Goal: Information Seeking & Learning: Learn about a topic

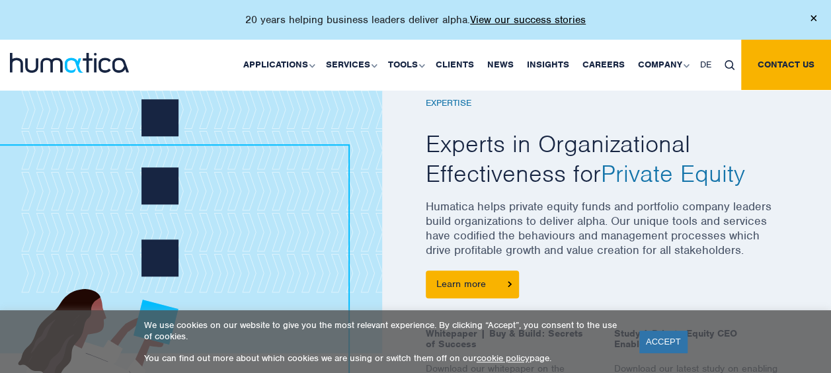
scroll to position [489, 0]
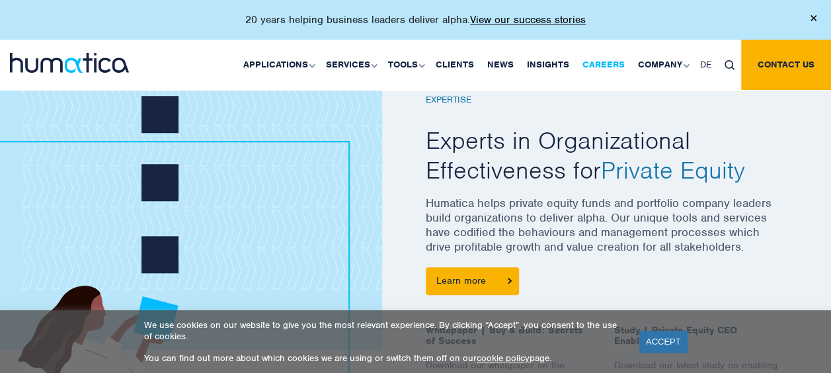
click at [615, 65] on link "Careers" at bounding box center [604, 65] width 56 height 50
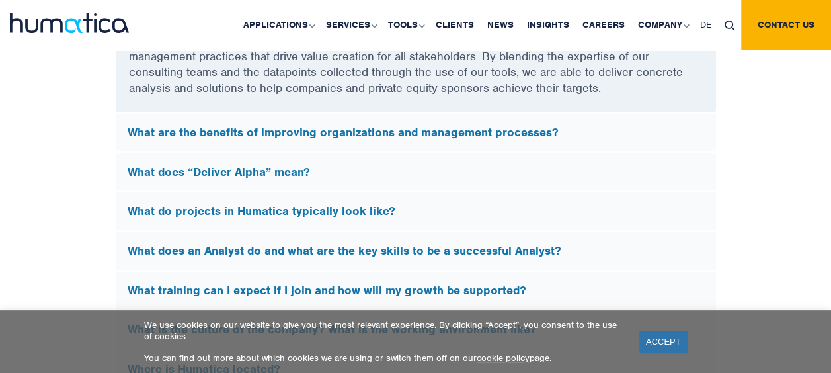
scroll to position [3774, 0]
click at [304, 168] on h5 "What does “Deliver Alpha” mean?" at bounding box center [416, 172] width 576 height 15
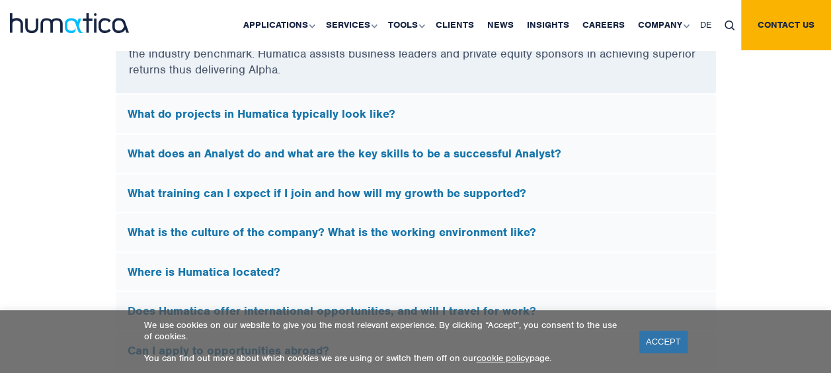
scroll to position [3743, 0]
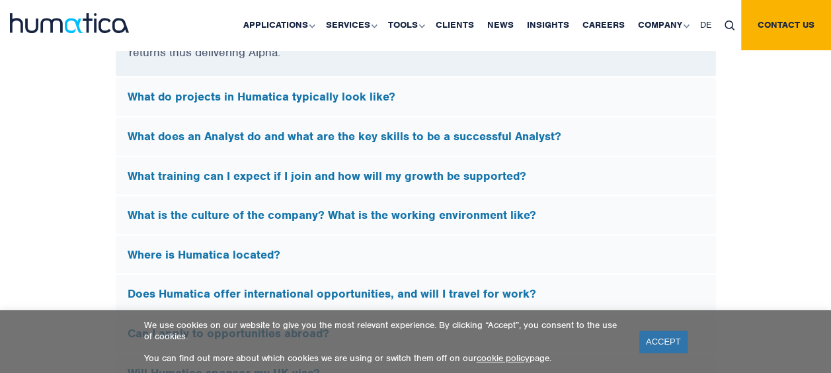
click at [429, 131] on h5 "What does an Analyst do and what are the key skills to be a successful Analyst?" at bounding box center [416, 137] width 576 height 15
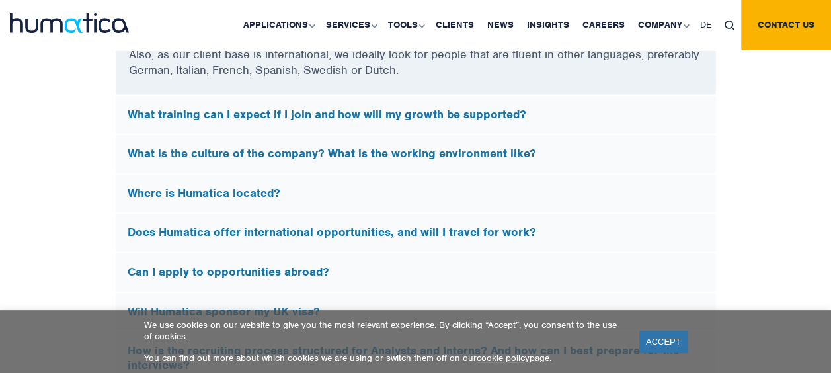
scroll to position [4030, 0]
click at [250, 187] on h5 "Where is Humatica located?" at bounding box center [416, 193] width 576 height 15
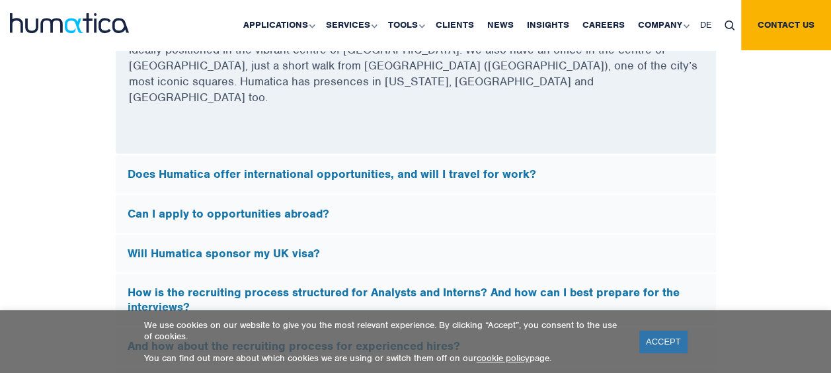
scroll to position [3928, 0]
click at [313, 167] on h5 "Does Humatica offer international opportunities, and will I travel for work?" at bounding box center [416, 174] width 576 height 15
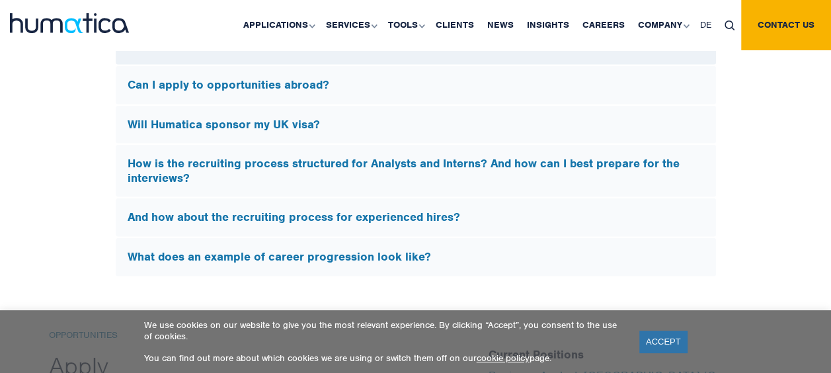
scroll to position [4041, 0]
click at [352, 156] on h5 "How is the recruiting process structured for Analysts and Interns? And how can …" at bounding box center [416, 170] width 576 height 28
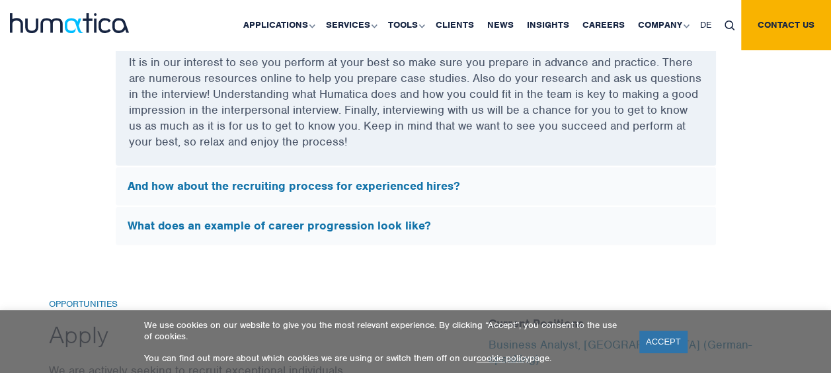
scroll to position [4167, 0]
click at [401, 178] on h5 "And how about the recruiting process for experienced hires?" at bounding box center [416, 185] width 576 height 15
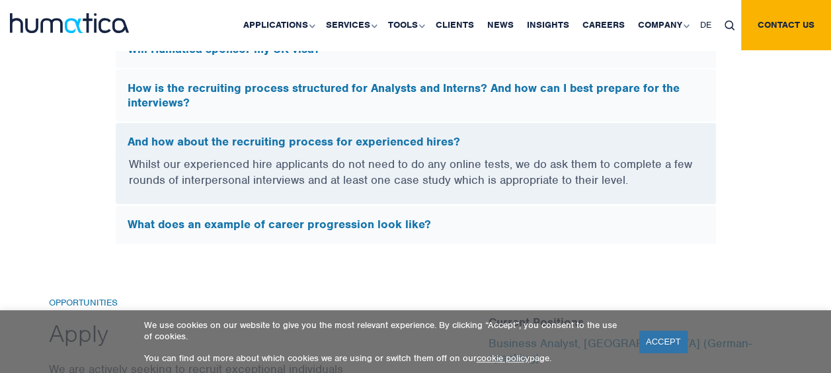
scroll to position [4008, 0]
click at [384, 218] on h5 "What does an example of career progression look like?" at bounding box center [416, 225] width 576 height 15
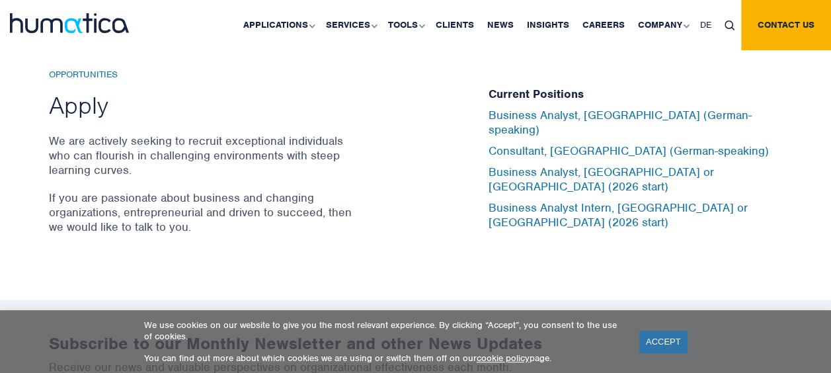
scroll to position [4301, 0]
click at [607, 27] on link "Careers" at bounding box center [604, 25] width 56 height 50
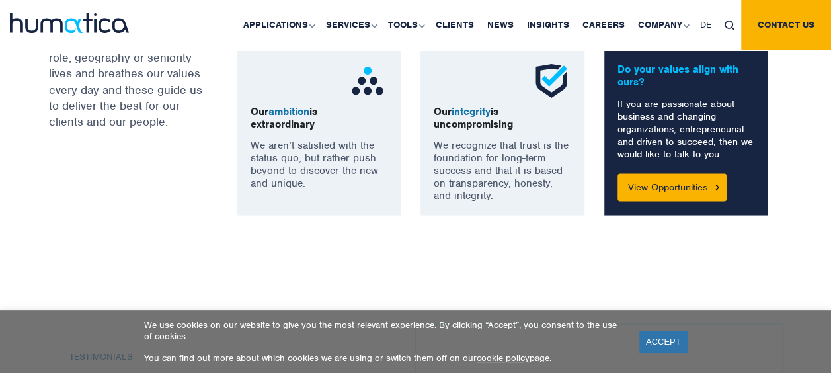
scroll to position [1180, 0]
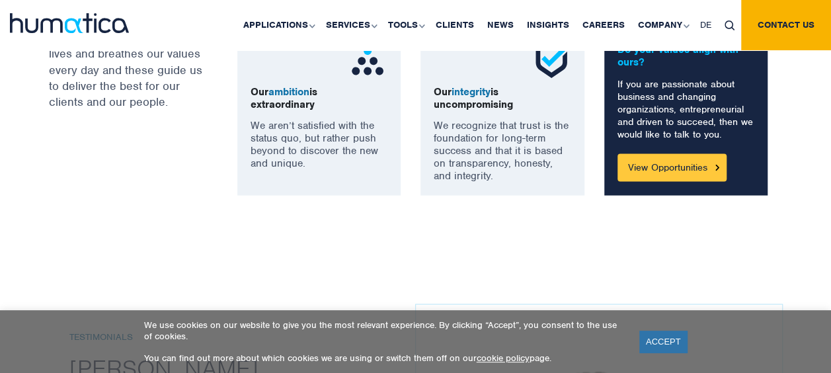
click at [669, 155] on link "View Opportunities" at bounding box center [671, 167] width 109 height 28
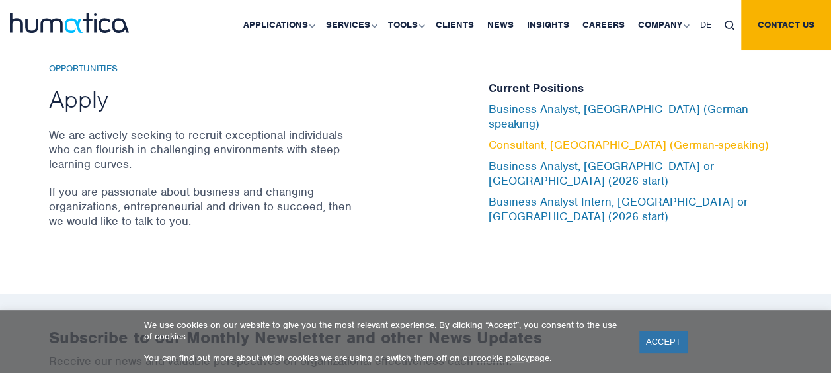
click at [530, 144] on link "Consultant, [GEOGRAPHIC_DATA] (German-speaking)" at bounding box center [629, 144] width 280 height 15
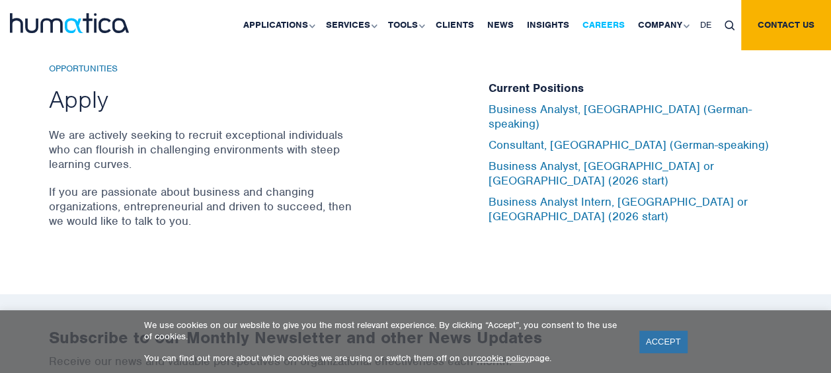
click at [609, 25] on link "Careers" at bounding box center [604, 25] width 56 height 50
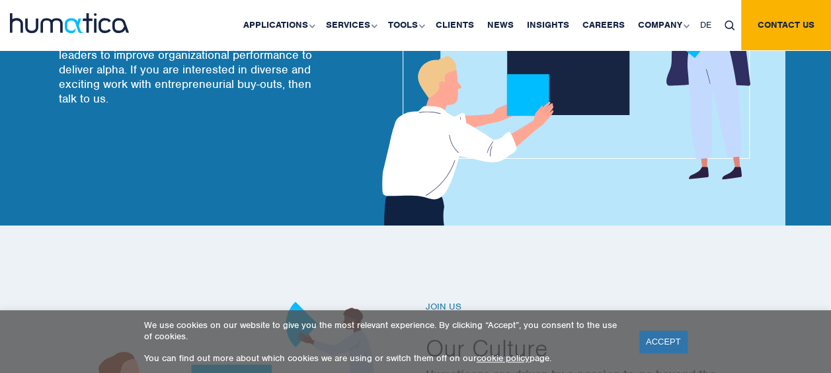
scroll to position [217, 0]
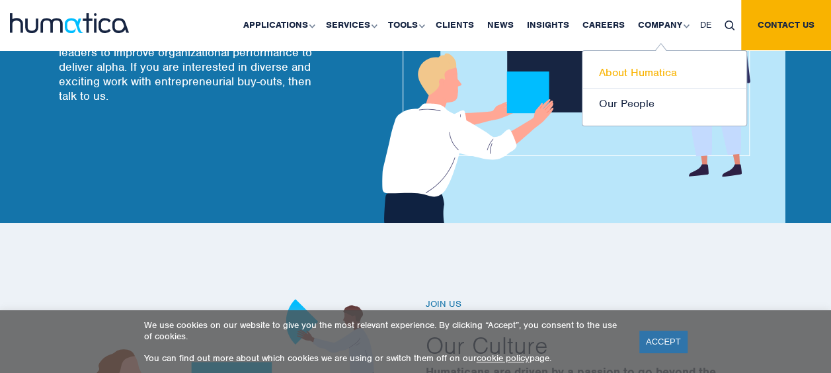
click at [635, 73] on link "About Humatica" at bounding box center [664, 73] width 164 height 31
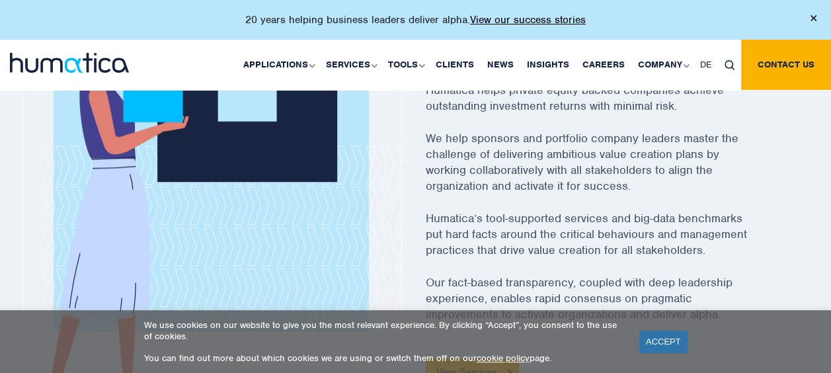
scroll to position [535, 0]
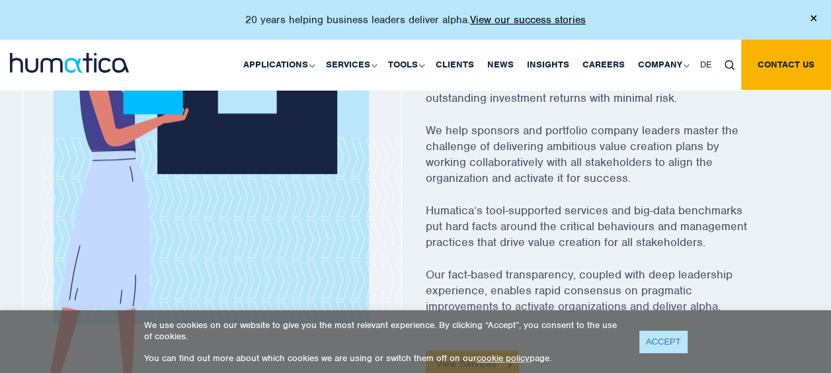
click at [660, 343] on link "ACCEPT" at bounding box center [663, 342] width 48 height 22
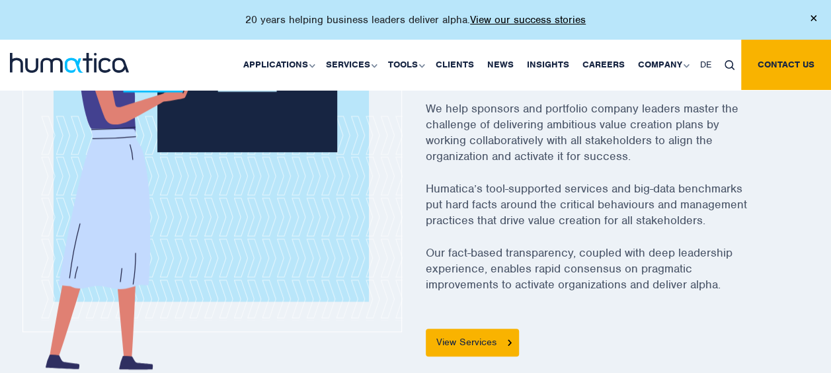
scroll to position [624, 0]
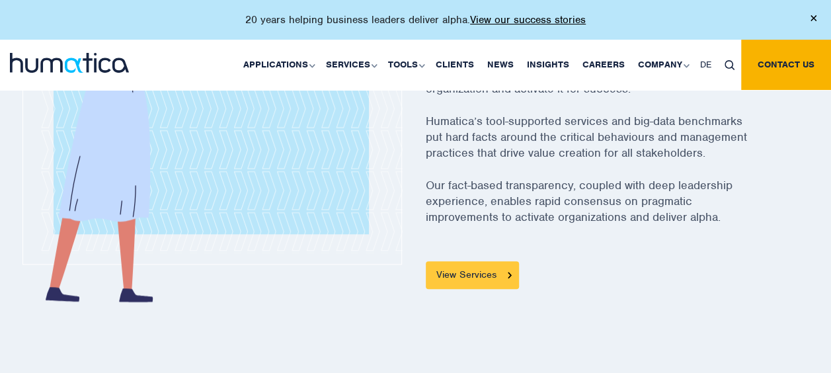
click at [474, 268] on link "View Services" at bounding box center [472, 275] width 93 height 28
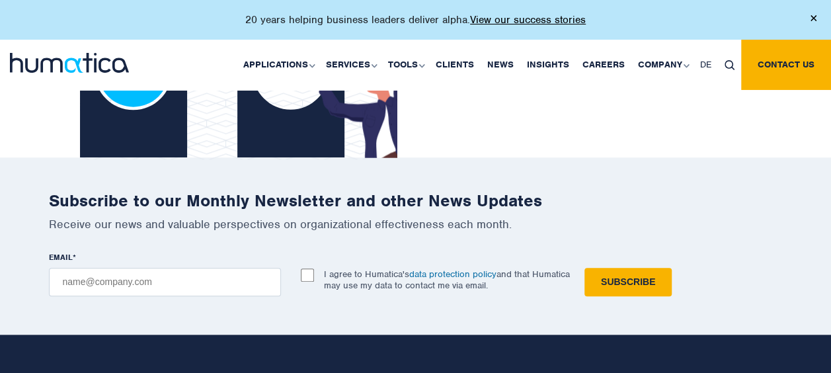
scroll to position [3007, 0]
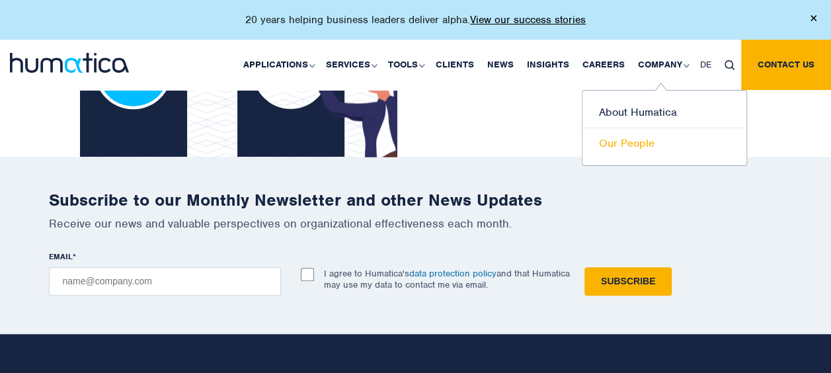
click at [625, 144] on link "Our People" at bounding box center [664, 143] width 164 height 30
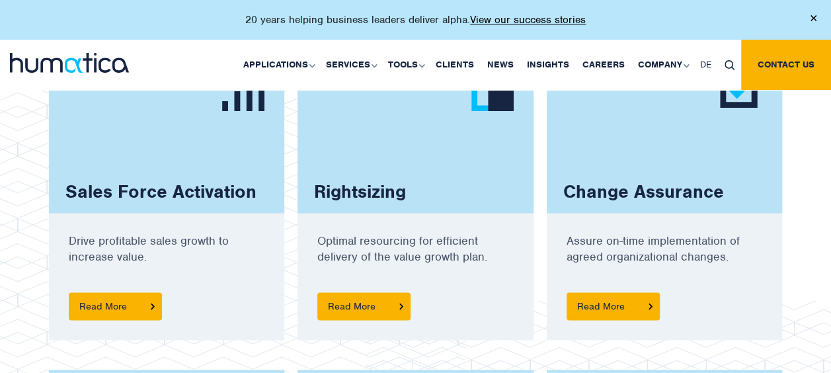
scroll to position [937, 0]
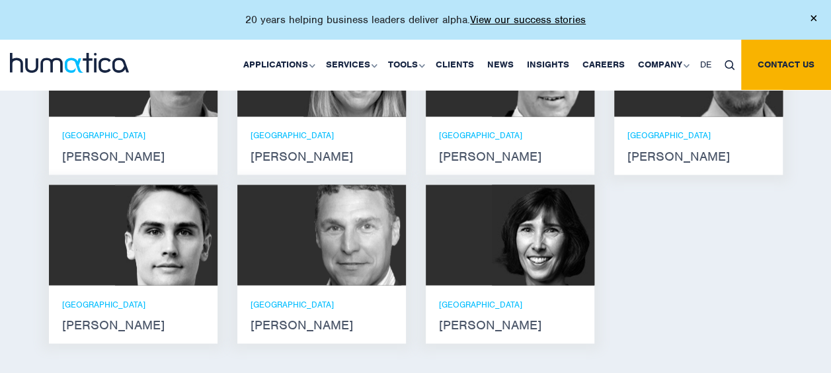
scroll to position [984, 0]
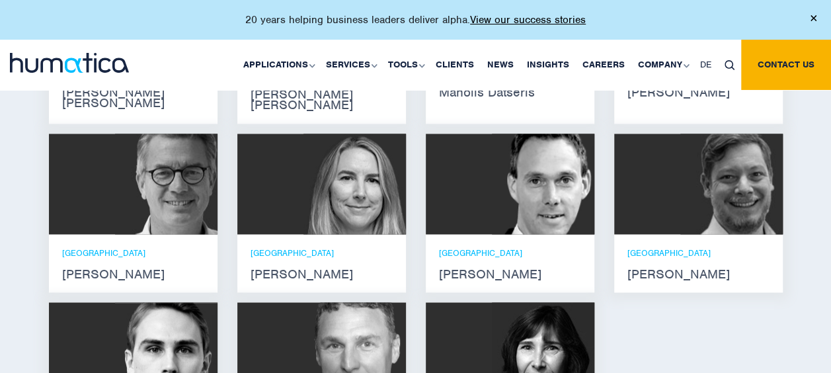
click at [484, 268] on strong "[PERSON_NAME]" at bounding box center [510, 273] width 142 height 11
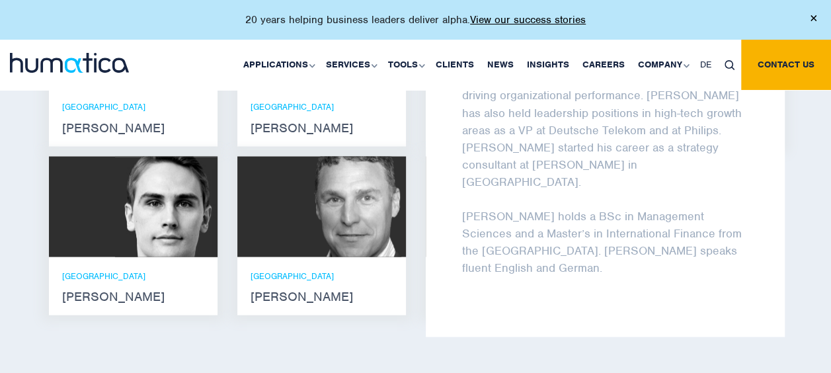
scroll to position [1132, 0]
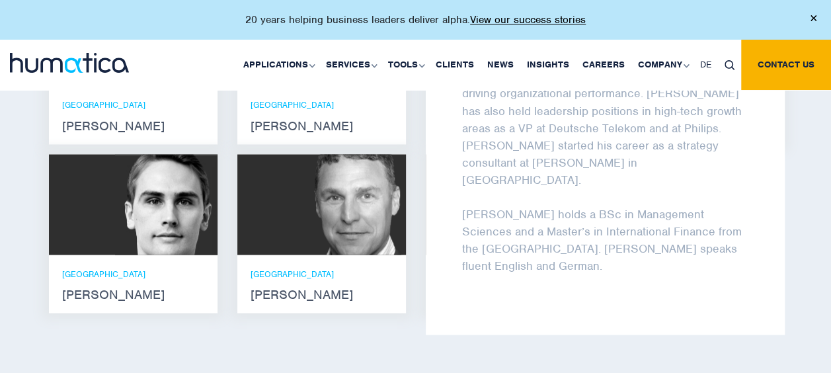
click at [353, 313] on div "Meet our leadership team Andros Payne He holds degrees in Electrical and Mechan…" at bounding box center [415, 40] width 831 height 684
click at [476, 340] on div "Meet our leadership team Andros Payne He holds degrees in Electrical and Mechan…" at bounding box center [415, 40] width 831 height 684
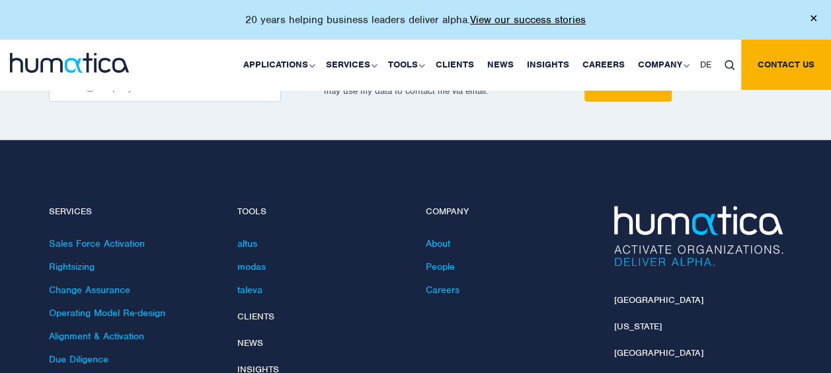
scroll to position [1850, 0]
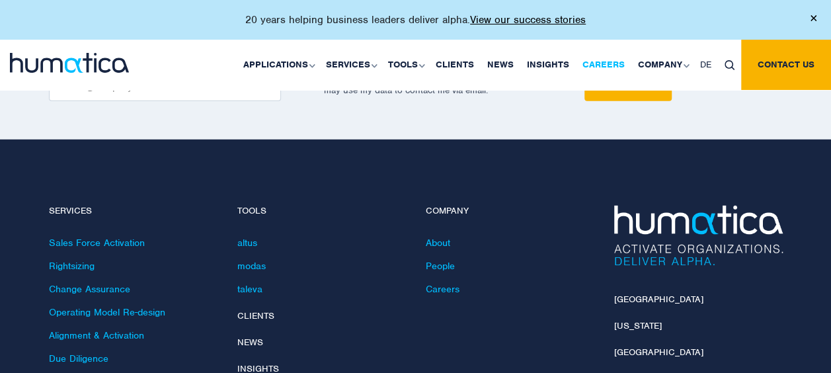
click at [602, 65] on link "Careers" at bounding box center [604, 65] width 56 height 50
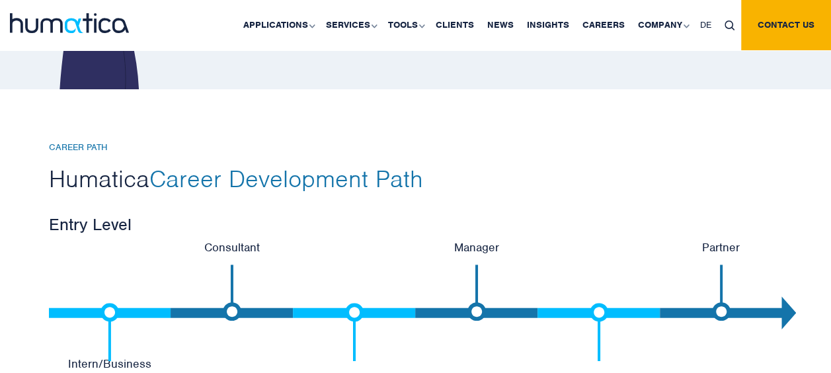
scroll to position [2725, 0]
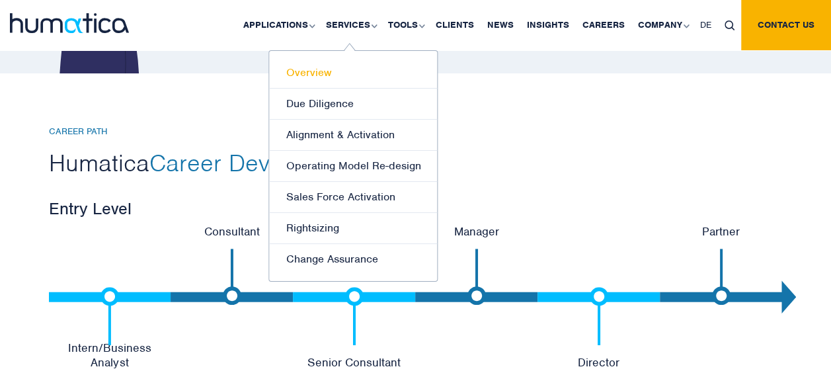
click at [308, 75] on link "Overview" at bounding box center [353, 73] width 168 height 31
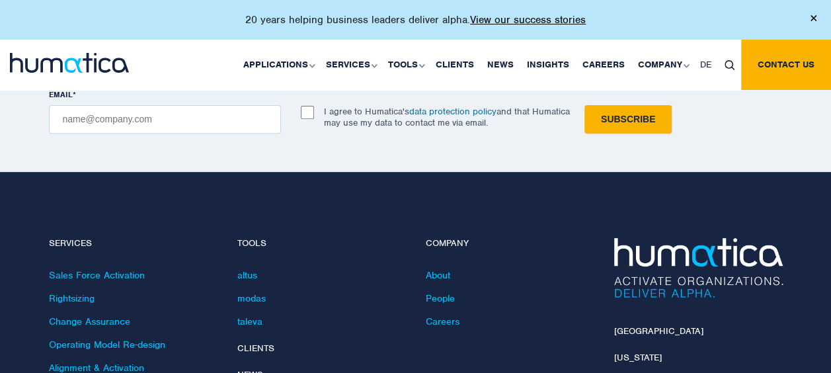
scroll to position [2763, 0]
